Goal: Task Accomplishment & Management: Manage account settings

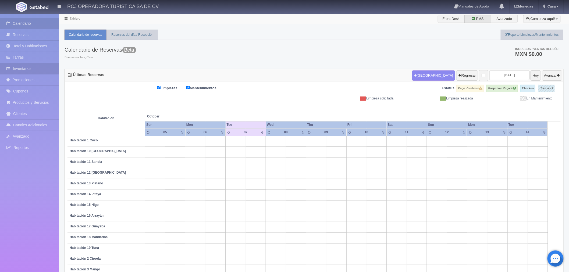
click at [28, 69] on link "Inventarios" at bounding box center [29, 68] width 59 height 11
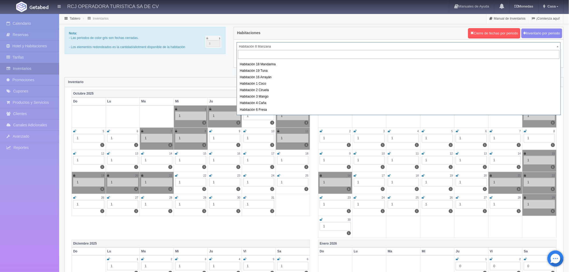
scroll to position [60, 0]
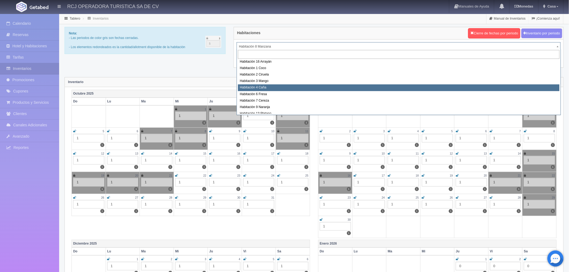
select select "1609"
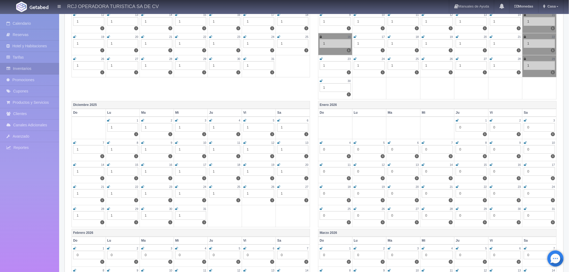
scroll to position [149, 0]
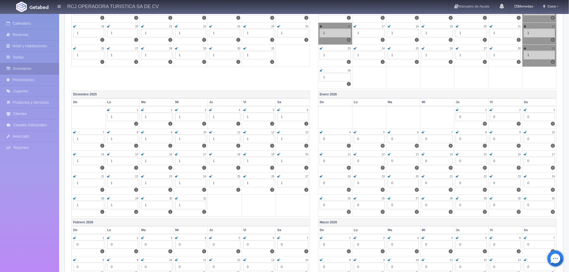
click at [280, 111] on icon at bounding box center [278, 109] width 3 height 3
click at [74, 132] on icon at bounding box center [74, 132] width 3 height 3
